Goal: Information Seeking & Learning: Find specific fact

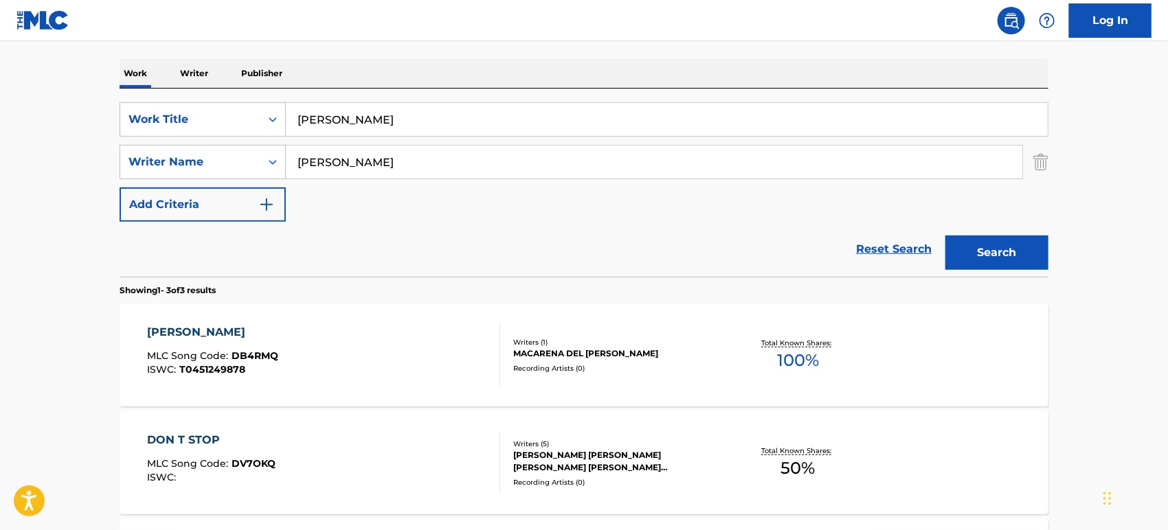
drag, startPoint x: 77, startPoint y: 118, endPoint x: 0, endPoint y: 117, distance: 77.0
click at [0, 118] on main "The MLC Public Work Search The accuracy and completeness of The MLC's data is d…" at bounding box center [584, 266] width 1168 height 856
paste input "KEEP IT 100"
type input "KEEP IT 100"
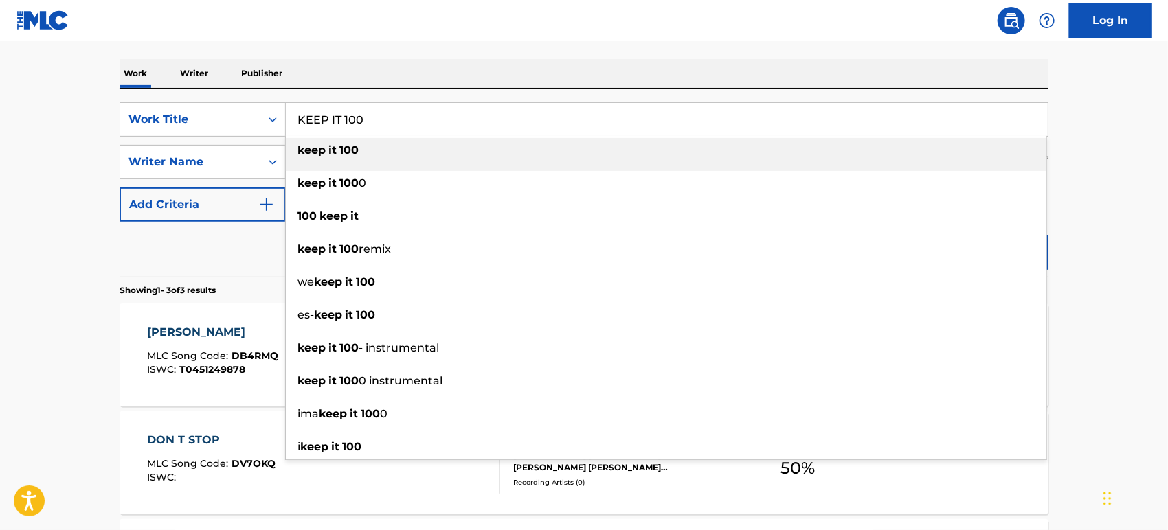
click at [181, 279] on section "Showing 1 - 3 of 3 results" at bounding box center [584, 287] width 929 height 20
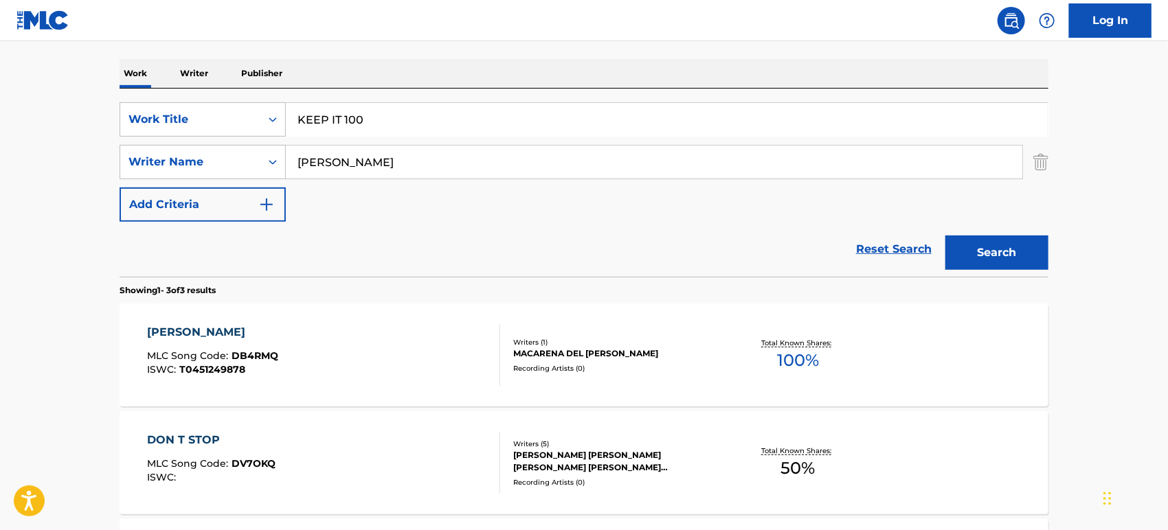
drag, startPoint x: 381, startPoint y: 164, endPoint x: 74, endPoint y: 154, distance: 306.6
click at [102, 161] on main "The MLC Public Work Search The accuracy and completeness of The MLC's data is d…" at bounding box center [584, 266] width 1168 height 856
paste input "OLIVEIRA"
type input "OLIVEIRA"
click at [946, 236] on button "Search" at bounding box center [997, 253] width 103 height 34
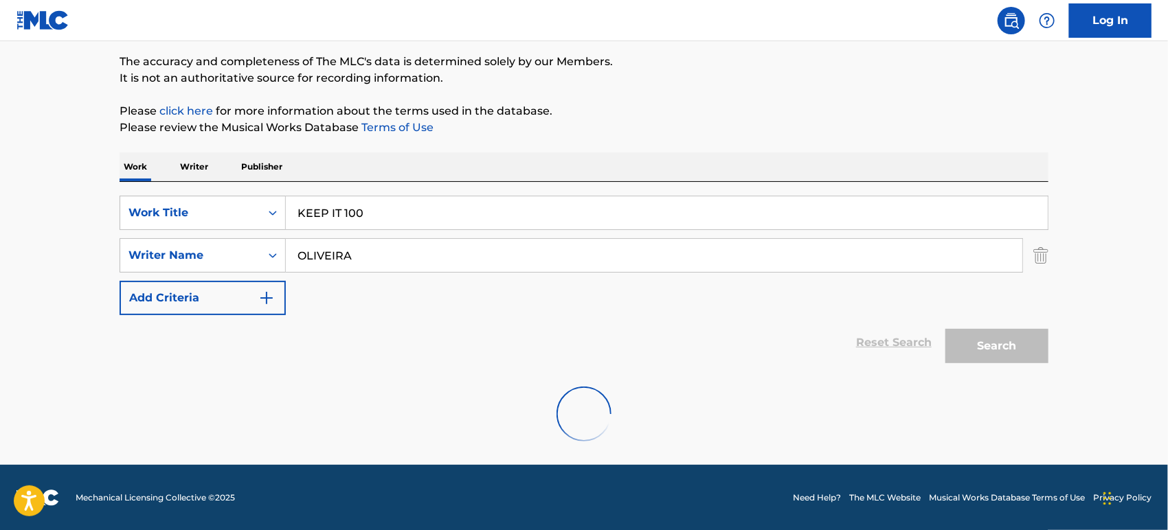
scroll to position [203, 0]
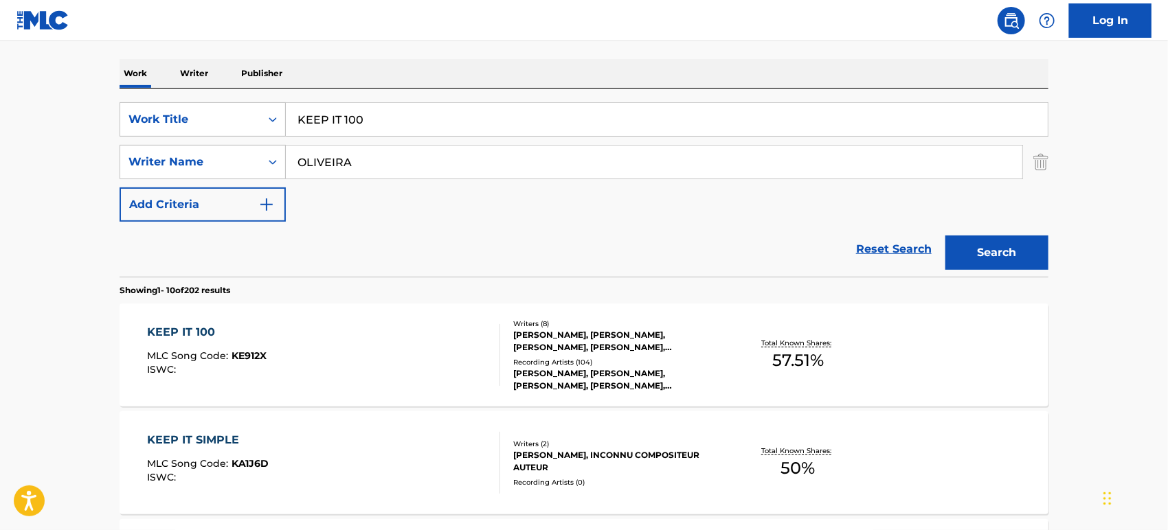
click at [401, 335] on div "KEEP IT 100 MLC Song Code : KE912X ISWC :" at bounding box center [324, 355] width 353 height 62
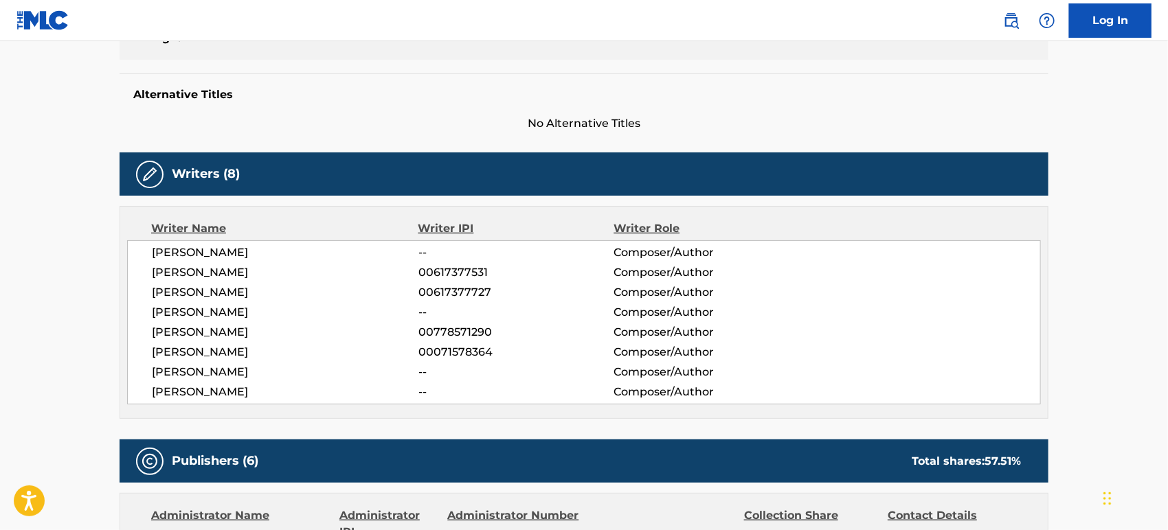
scroll to position [368, 0]
